Goal: Task Accomplishment & Management: Manage account settings

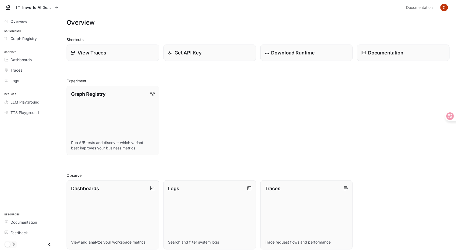
click at [441, 8] on img "button" at bounding box center [444, 8] width 8 height 8
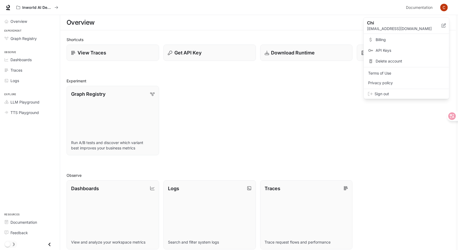
click at [387, 39] on span "Billing" at bounding box center [409, 39] width 69 height 5
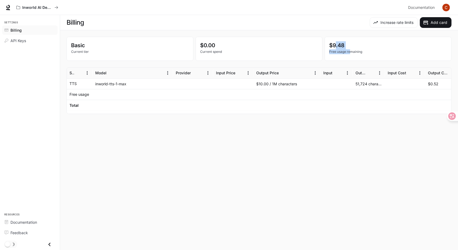
drag, startPoint x: 346, startPoint y: 47, endPoint x: 335, endPoint y: 45, distance: 11.6
click at [335, 45] on div "$9.48 Free usage remaining" at bounding box center [388, 47] width 118 height 13
click at [335, 44] on p "$9.48" at bounding box center [388, 45] width 118 height 8
drag, startPoint x: 332, startPoint y: 44, endPoint x: 420, endPoint y: 59, distance: 89.1
click at [420, 59] on div "$9.48 Free usage remaining" at bounding box center [388, 49] width 126 height 24
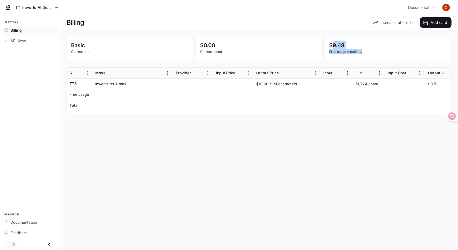
click at [409, 56] on div "$9.48 Free usage remaining" at bounding box center [388, 49] width 126 height 24
drag, startPoint x: 388, startPoint y: 54, endPoint x: 324, endPoint y: 37, distance: 66.1
click at [324, 37] on div "Basic Current tier $0.00 Current spend $9.48 Free usage remaining" at bounding box center [259, 49] width 385 height 24
